Goal: Check status: Check status

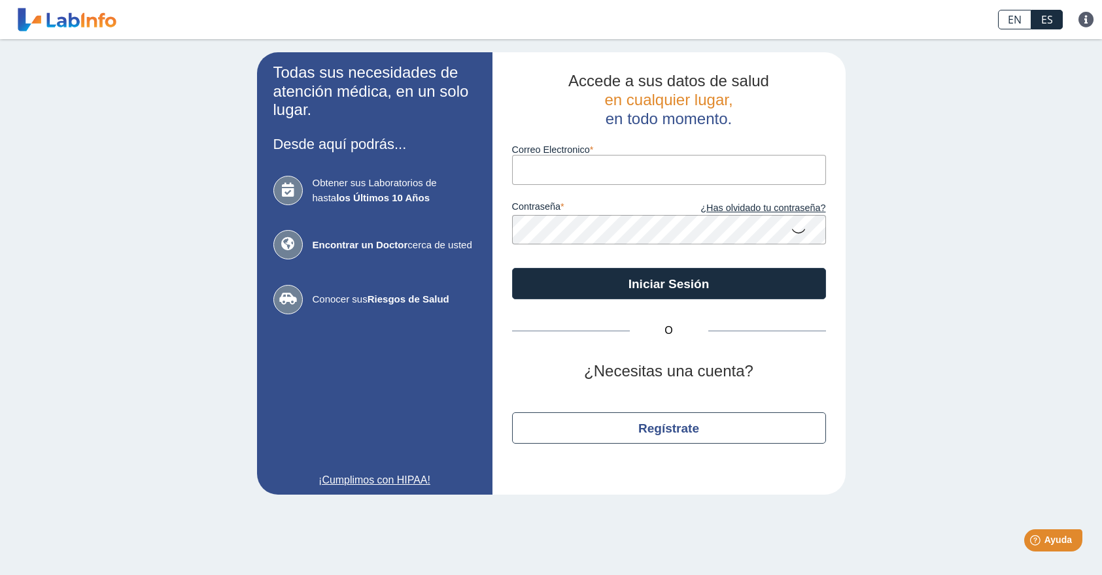
type input "[EMAIL_ADDRESS][DOMAIN_NAME]"
click at [668, 283] on button "Iniciar Sesión" at bounding box center [669, 283] width 314 height 31
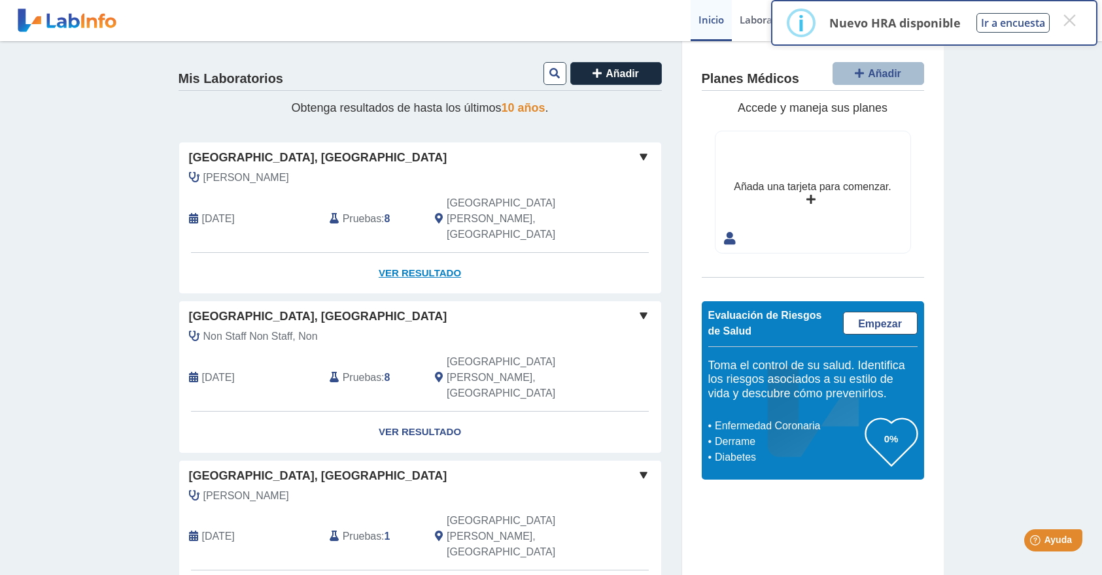
click at [405, 253] on link "Ver Resultado" at bounding box center [420, 273] width 482 height 41
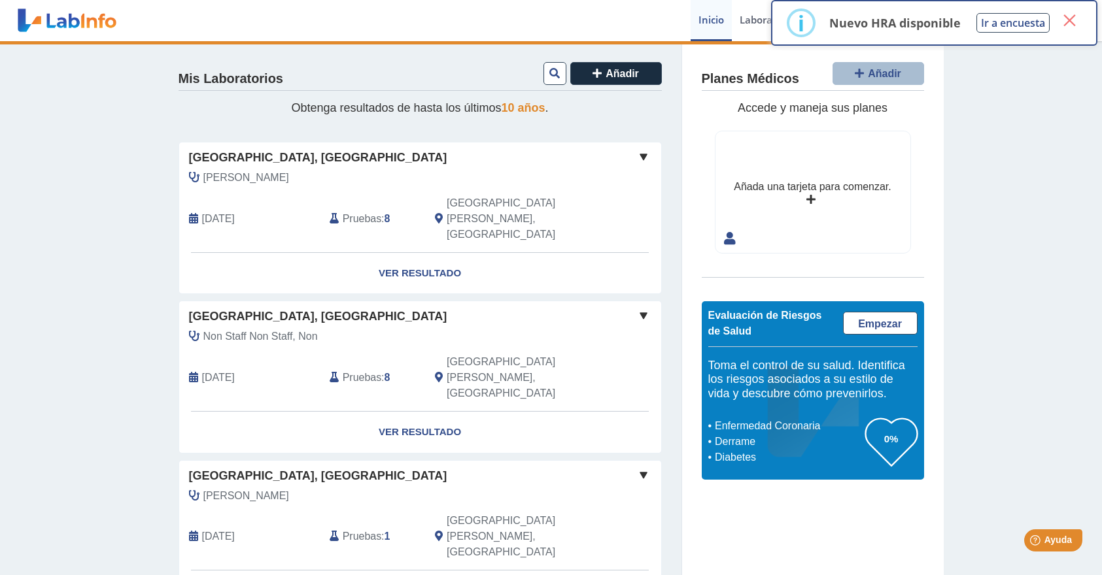
click at [1067, 26] on button "×" at bounding box center [1069, 21] width 24 height 24
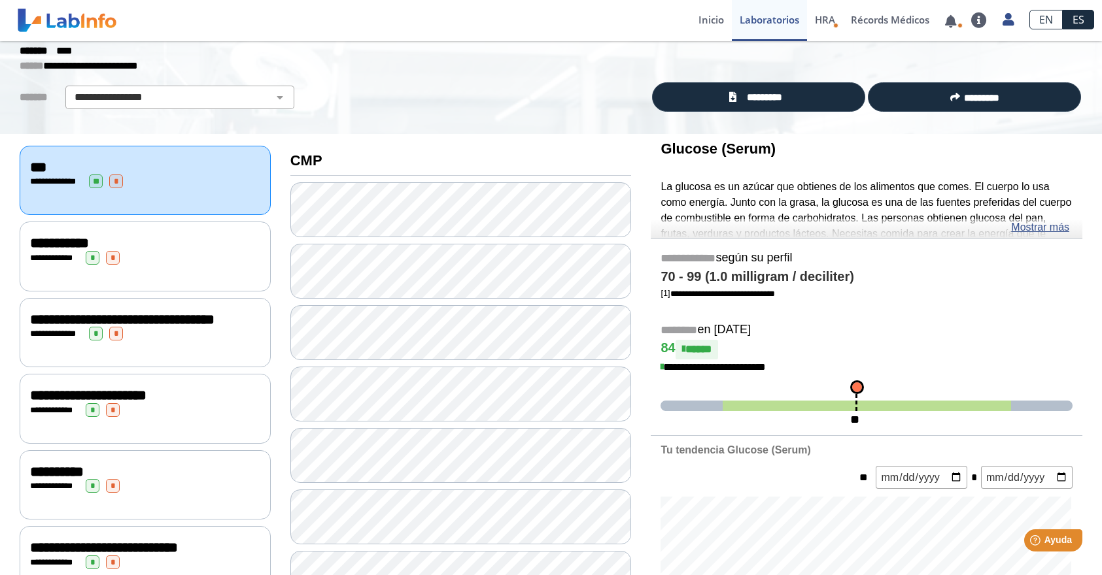
scroll to position [58, 0]
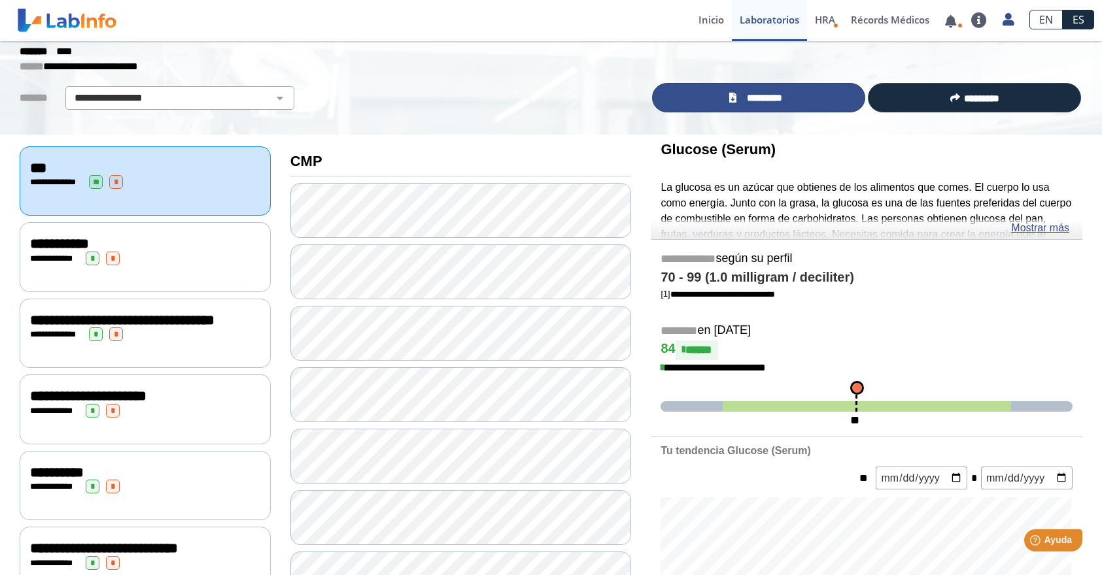
click at [741, 97] on span "*********" at bounding box center [764, 98] width 48 height 14
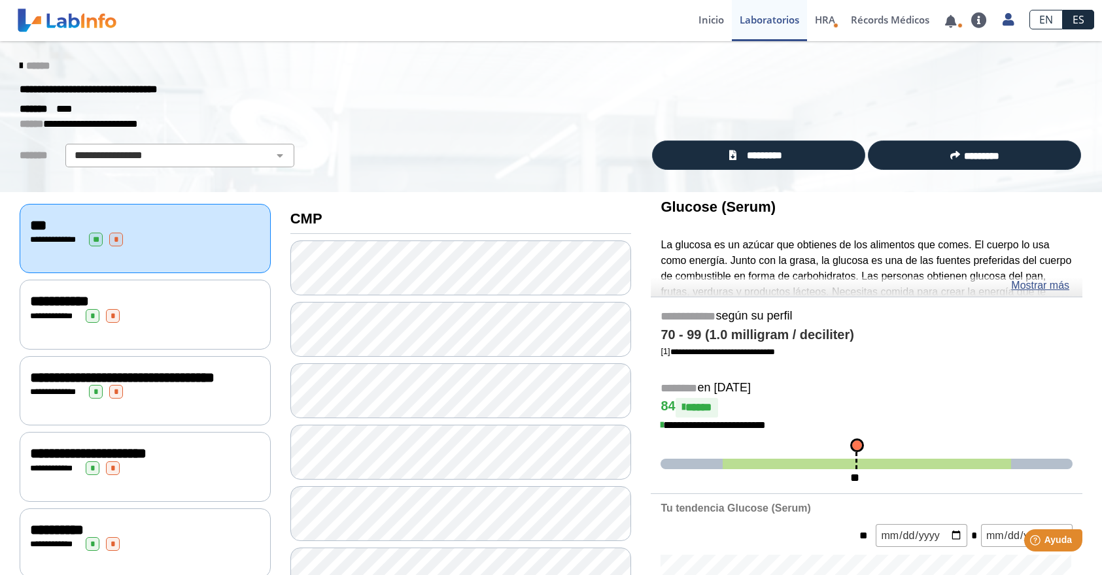
scroll to position [0, 0]
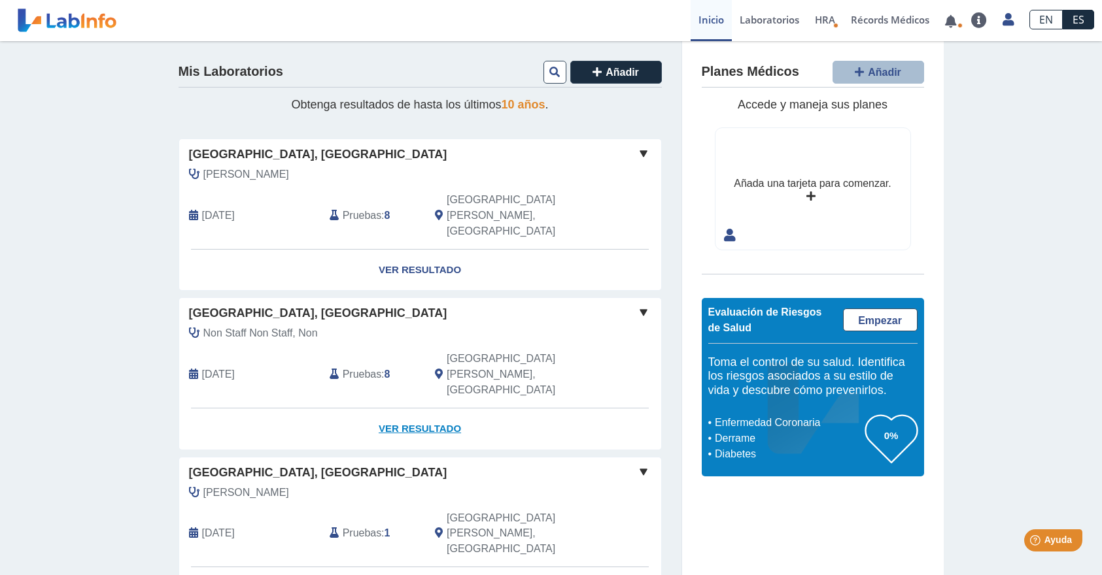
click at [413, 409] on link "Ver Resultado" at bounding box center [420, 429] width 482 height 41
